Goal: Check status: Check status

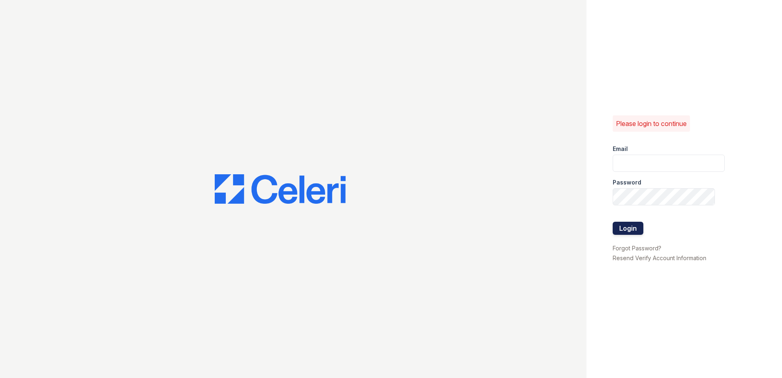
type input "888atgrandhopepark@trinity-pm.com"
click at [625, 231] on button "Login" at bounding box center [627, 228] width 31 height 13
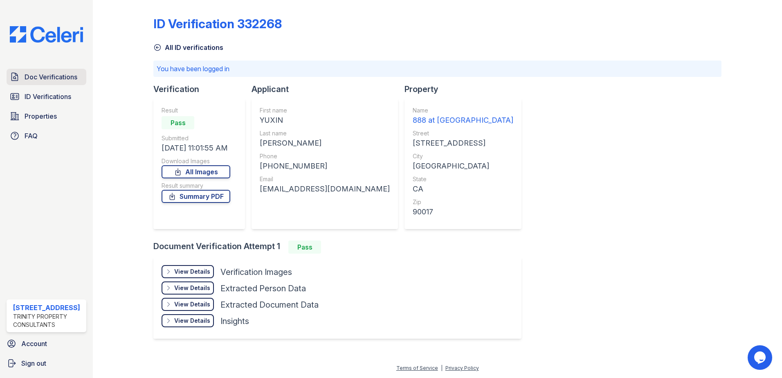
click at [43, 78] on span "Doc Verifications" at bounding box center [51, 77] width 53 height 10
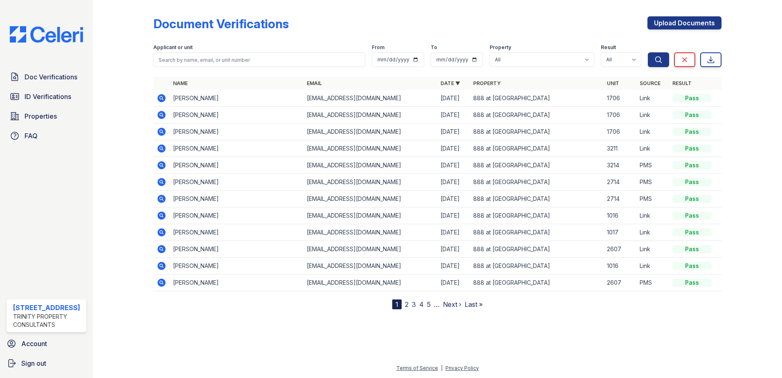
click at [158, 96] on icon at bounding box center [161, 98] width 8 height 8
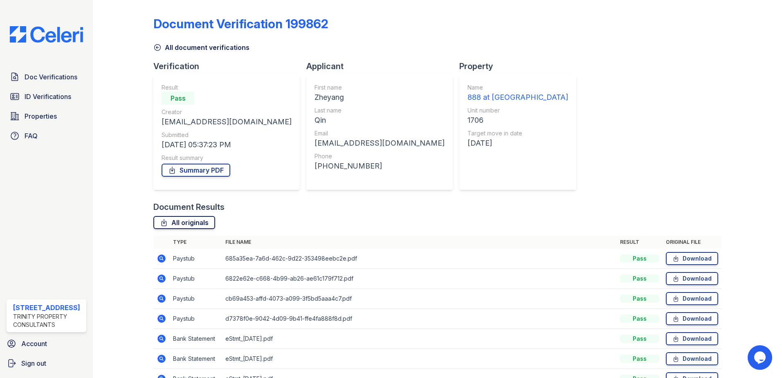
click at [204, 219] on link "All originals" at bounding box center [184, 222] width 62 height 13
click at [185, 172] on link "Summary PDF" at bounding box center [195, 170] width 69 height 13
click at [42, 76] on span "Doc Verifications" at bounding box center [51, 77] width 53 height 10
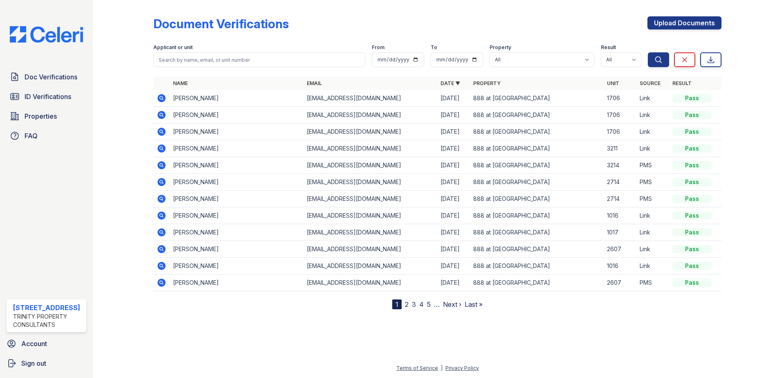
click at [161, 113] on icon at bounding box center [162, 115] width 10 height 10
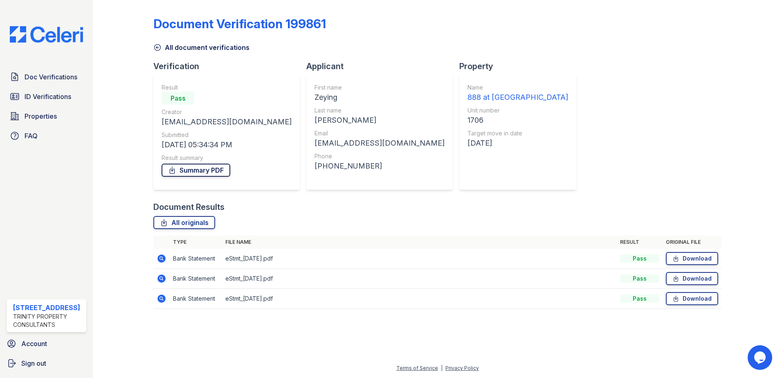
click at [212, 168] on link "Summary PDF" at bounding box center [195, 170] width 69 height 13
click at [187, 219] on link "All originals" at bounding box center [184, 222] width 62 height 13
click at [157, 46] on icon at bounding box center [157, 47] width 8 height 8
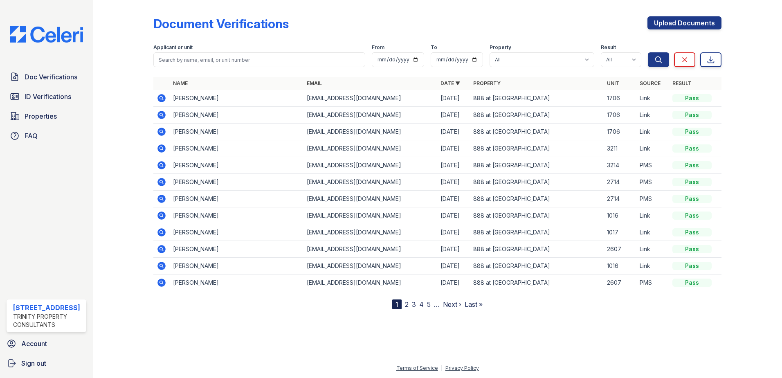
click at [162, 132] on icon at bounding box center [162, 132] width 10 height 10
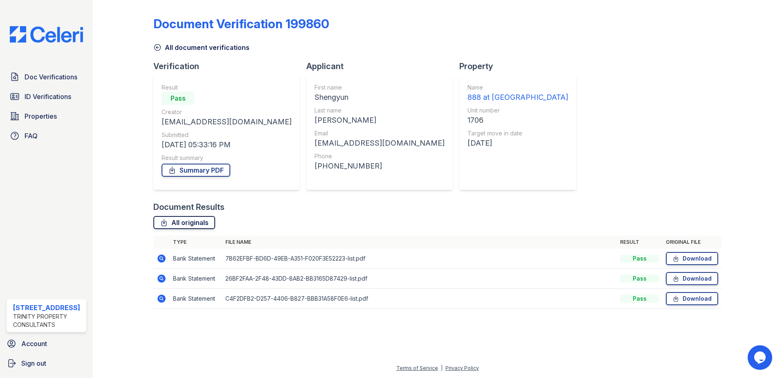
click at [196, 222] on link "All originals" at bounding box center [184, 222] width 62 height 13
click at [189, 175] on link "Summary PDF" at bounding box center [195, 170] width 69 height 13
click at [51, 100] on span "ID Verifications" at bounding box center [48, 97] width 47 height 10
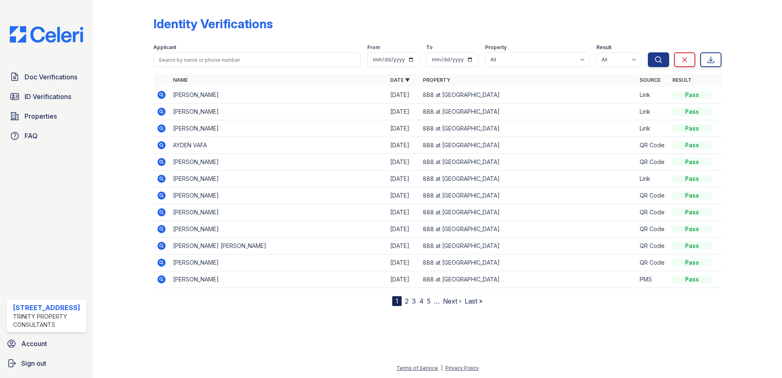
click at [160, 96] on icon at bounding box center [161, 95] width 8 height 8
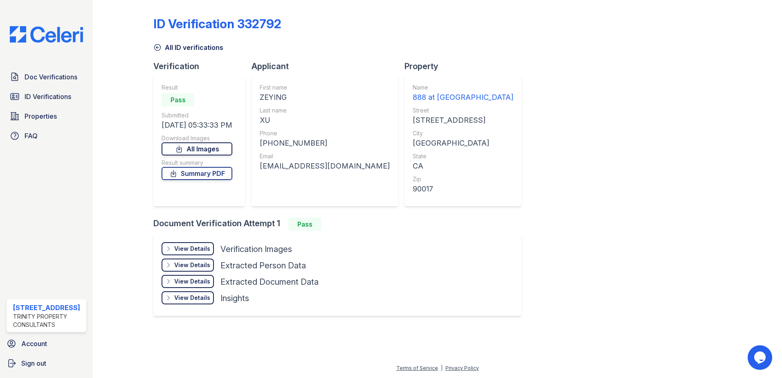
click at [212, 150] on link "All Images" at bounding box center [196, 148] width 71 height 13
click at [213, 172] on link "Summary PDF" at bounding box center [196, 173] width 71 height 13
click at [45, 94] on span "ID Verifications" at bounding box center [48, 97] width 47 height 10
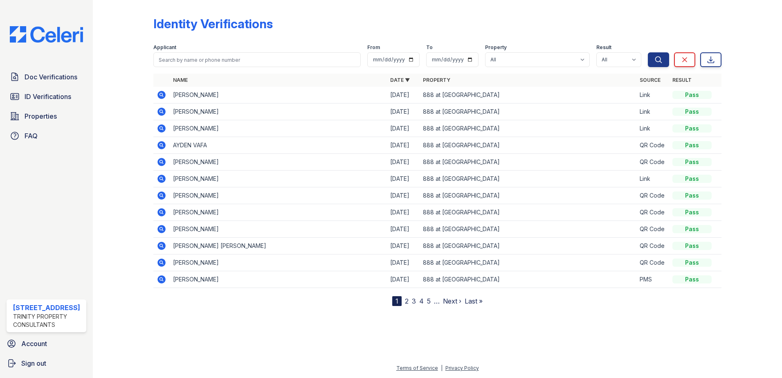
click at [161, 111] on icon at bounding box center [161, 111] width 2 height 2
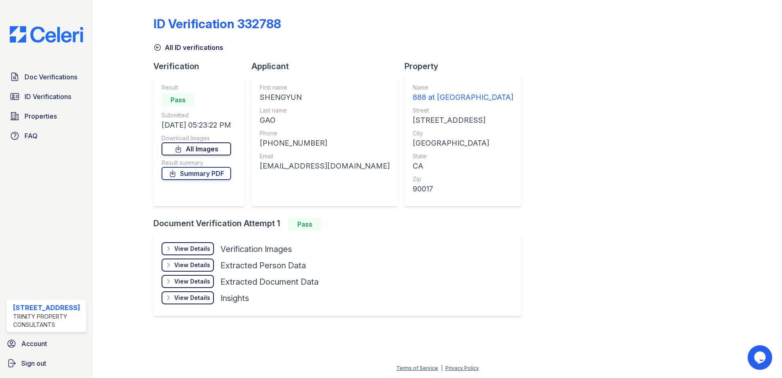
click at [205, 146] on link "All Images" at bounding box center [195, 148] width 69 height 13
drag, startPoint x: 221, startPoint y: 175, endPoint x: 238, endPoint y: 175, distance: 16.8
click at [221, 175] on link "Summary PDF" at bounding box center [195, 173] width 69 height 13
click at [61, 94] on span "ID Verifications" at bounding box center [48, 97] width 47 height 10
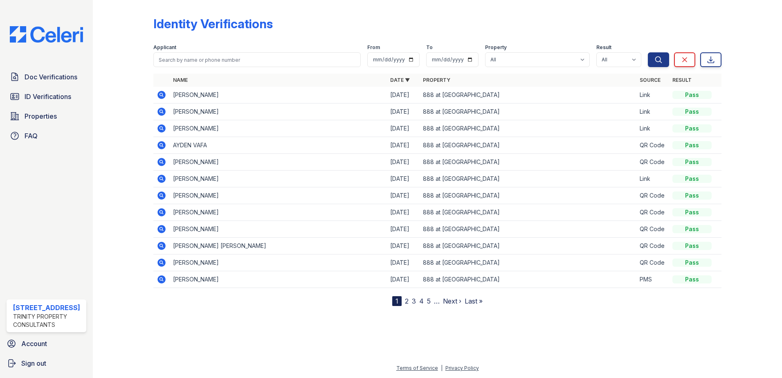
click at [164, 127] on icon at bounding box center [161, 128] width 8 height 8
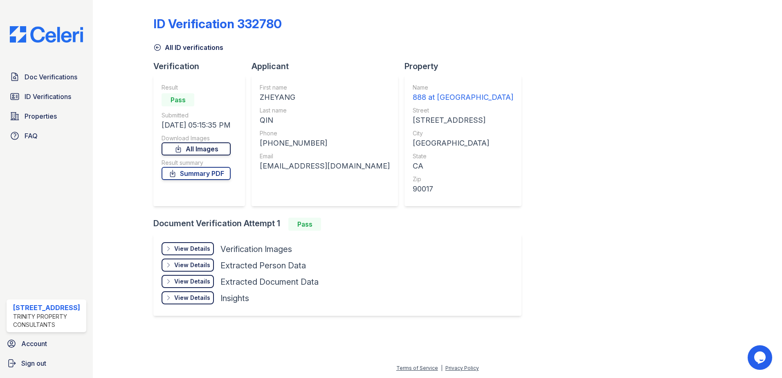
click at [203, 146] on link "All Images" at bounding box center [195, 148] width 69 height 13
click at [211, 171] on link "Summary PDF" at bounding box center [195, 173] width 69 height 13
click at [33, 99] on span "ID Verifications" at bounding box center [48, 97] width 47 height 10
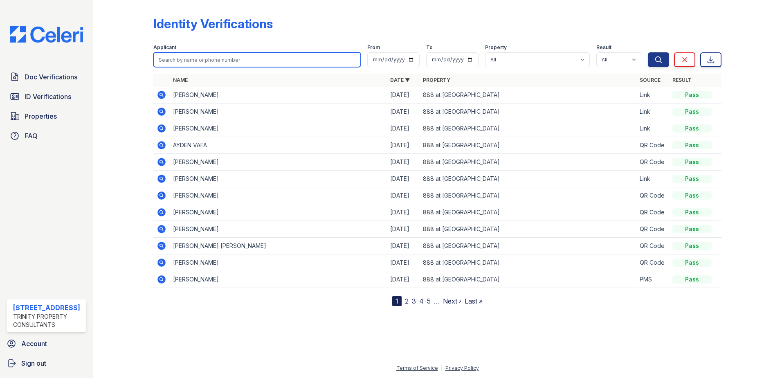
click at [202, 59] on input "search" at bounding box center [256, 59] width 207 height 15
type input "[PERSON_NAME]"
click at [648, 52] on button "Search" at bounding box center [658, 59] width 21 height 15
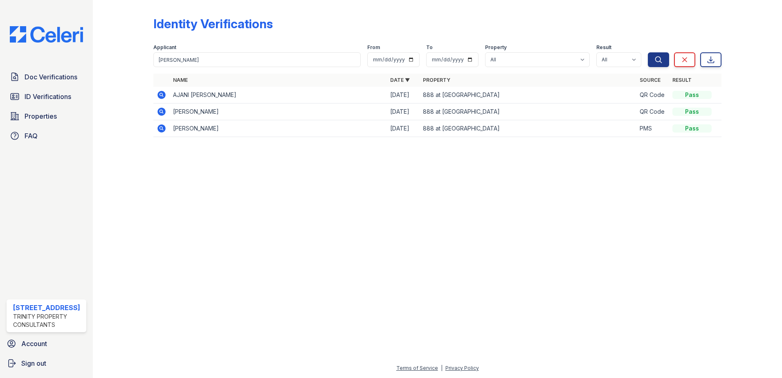
click at [160, 126] on icon at bounding box center [161, 128] width 8 height 8
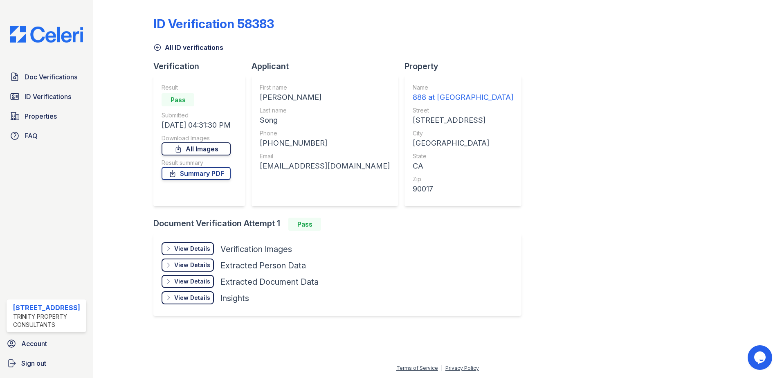
click at [211, 148] on link "All Images" at bounding box center [195, 148] width 69 height 13
